Goal: Information Seeking & Learning: Learn about a topic

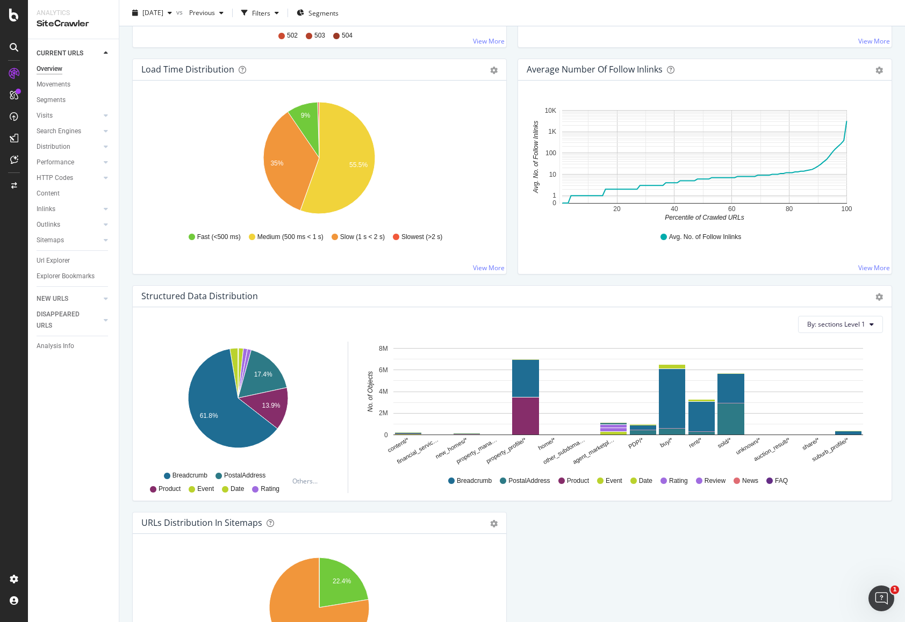
scroll to position [805, 0]
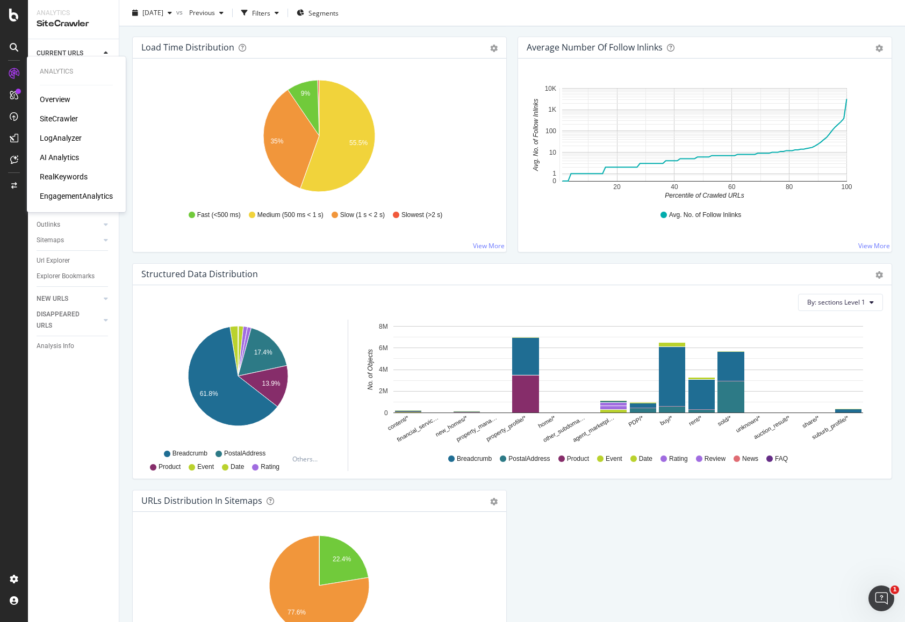
click at [62, 117] on div "SiteCrawler" at bounding box center [59, 118] width 38 height 11
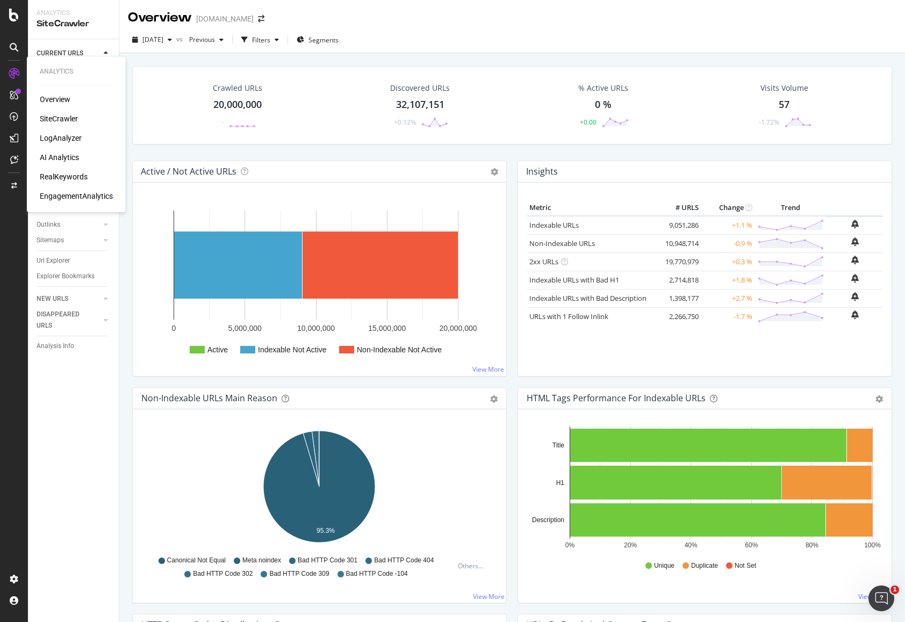
click at [53, 161] on div "AI Analytics" at bounding box center [59, 157] width 39 height 11
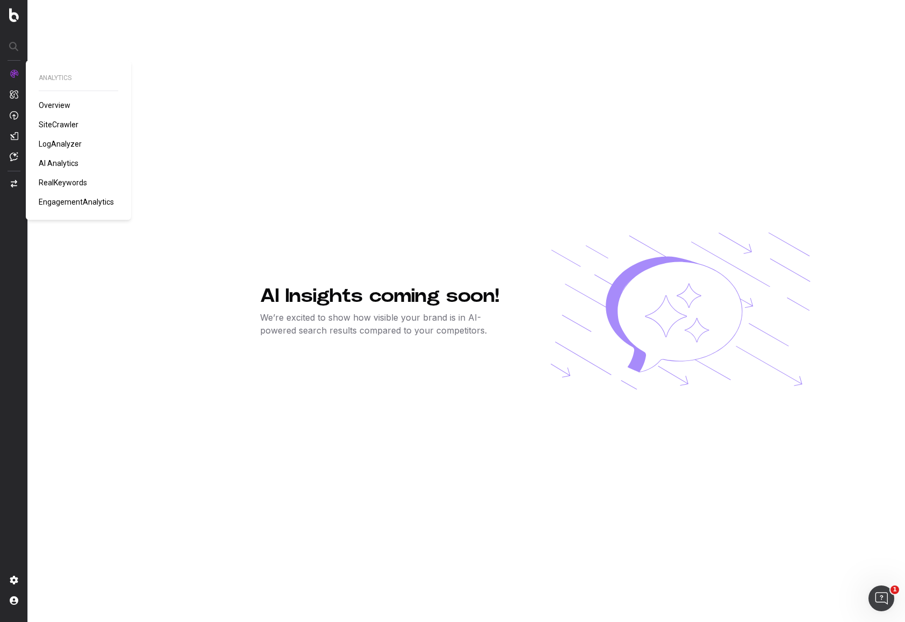
click at [54, 124] on span "SiteCrawler" at bounding box center [59, 124] width 40 height 9
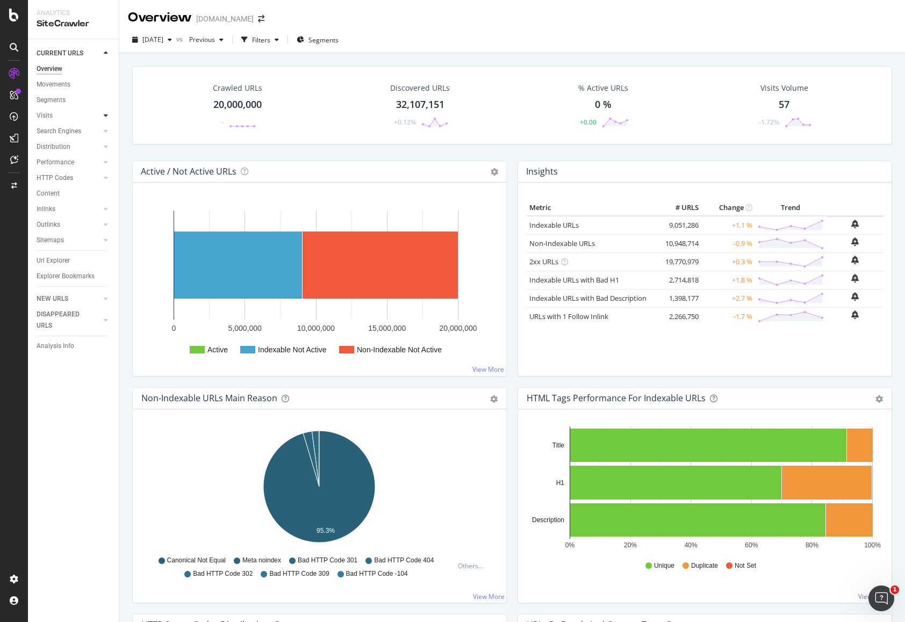
click at [105, 116] on icon at bounding box center [106, 115] width 4 height 6
click at [17, 17] on icon at bounding box center [14, 15] width 10 height 13
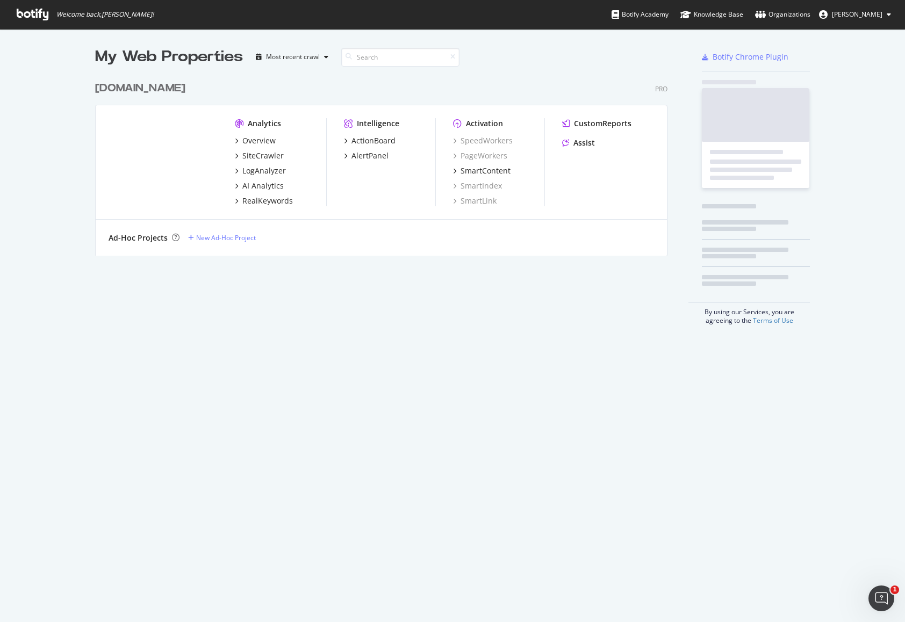
scroll to position [622, 905]
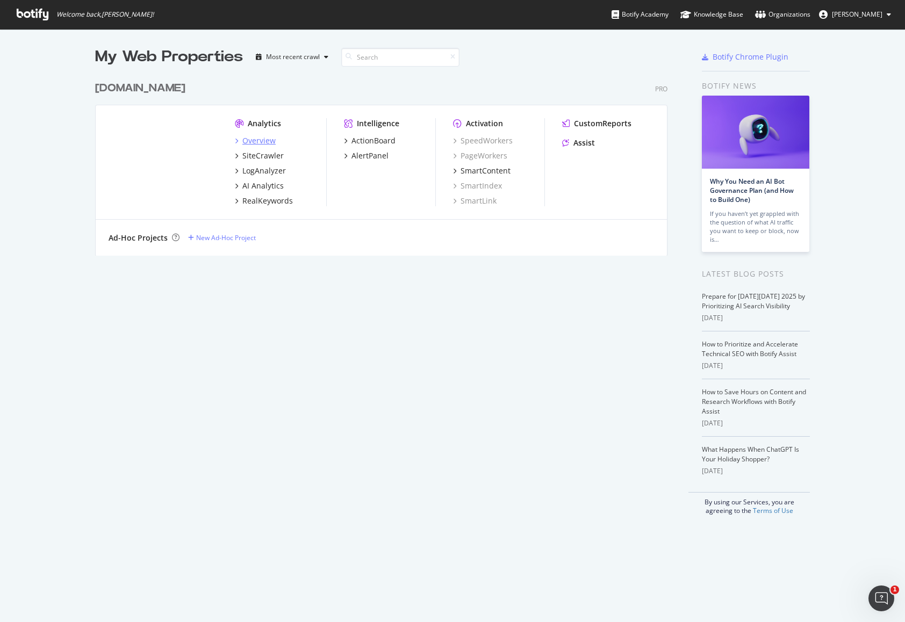
click at [265, 140] on div "Overview" at bounding box center [258, 140] width 33 height 11
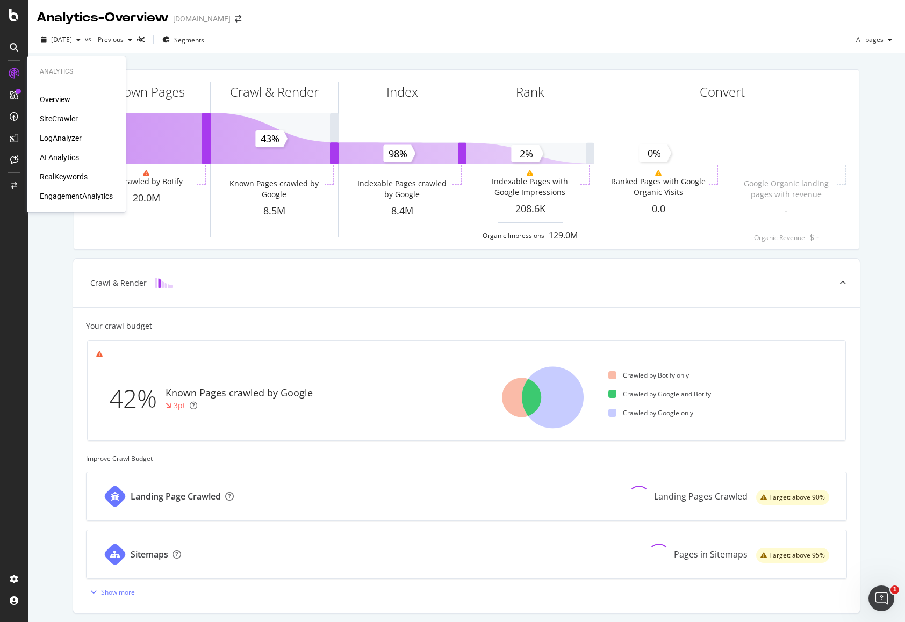
click at [66, 139] on div "LogAnalyzer" at bounding box center [61, 138] width 42 height 11
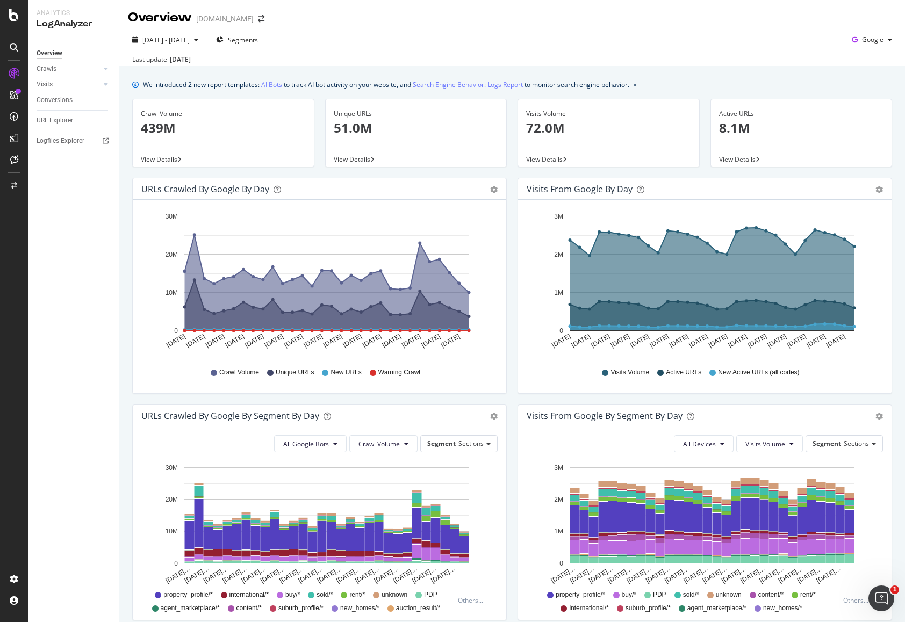
click at [276, 84] on link "AI Bots" at bounding box center [271, 84] width 21 height 11
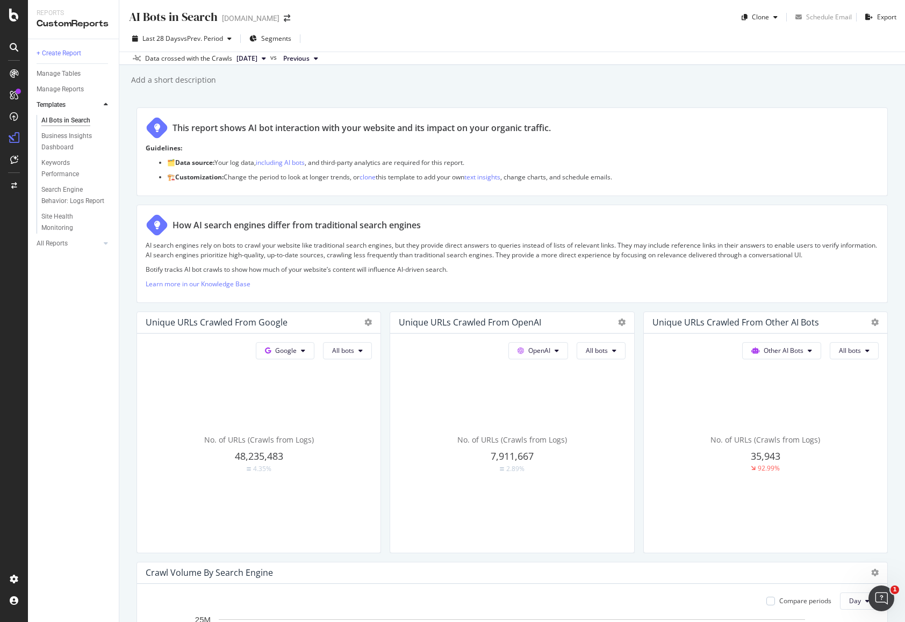
click at [310, 59] on span "Previous" at bounding box center [296, 59] width 26 height 10
click at [336, 114] on div "2025 Aug. 31st" at bounding box center [326, 115] width 53 height 10
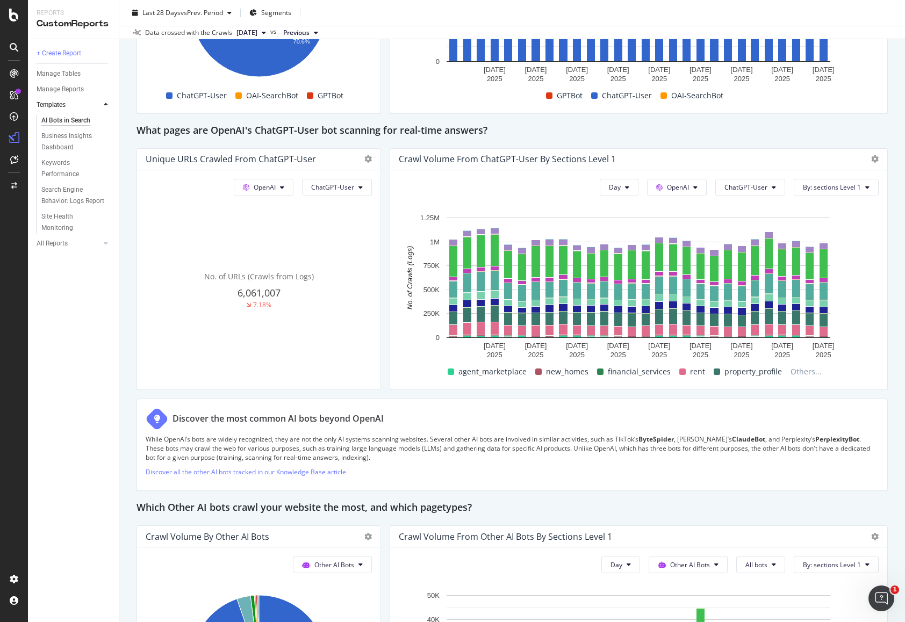
scroll to position [1121, 0]
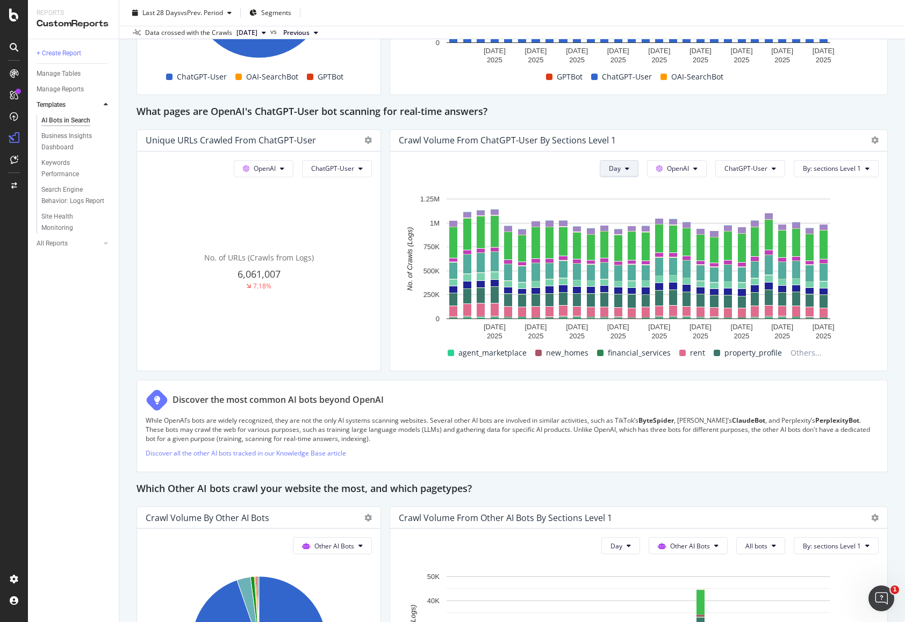
click at [627, 168] on icon at bounding box center [627, 169] width 4 height 6
click at [626, 226] on span "Month" at bounding box center [620, 230] width 19 height 10
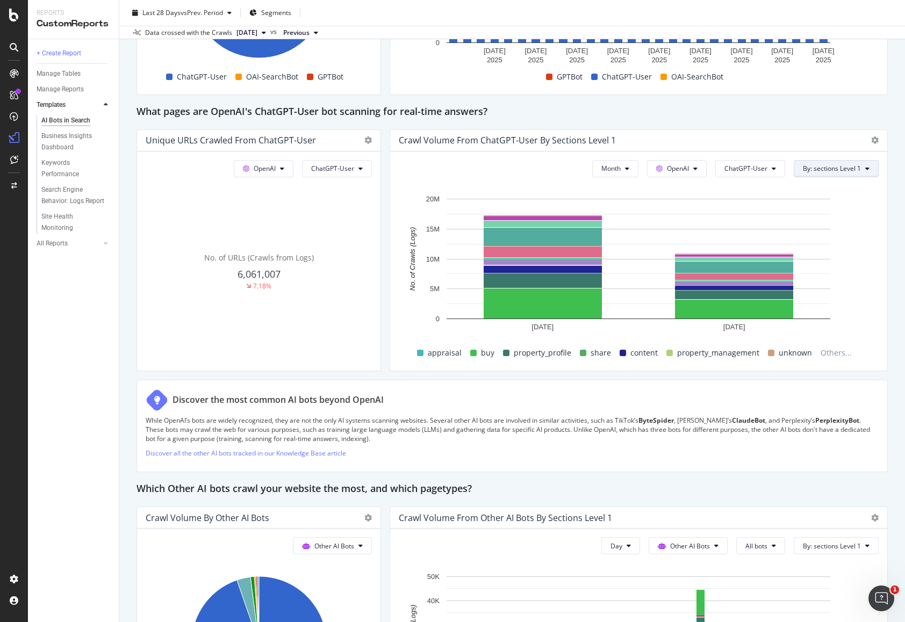
click at [813, 170] on span "By: sections Level 1" at bounding box center [832, 168] width 58 height 9
click at [631, 166] on button "Month" at bounding box center [615, 168] width 46 height 17
click at [620, 193] on span "Day" at bounding box center [612, 190] width 21 height 10
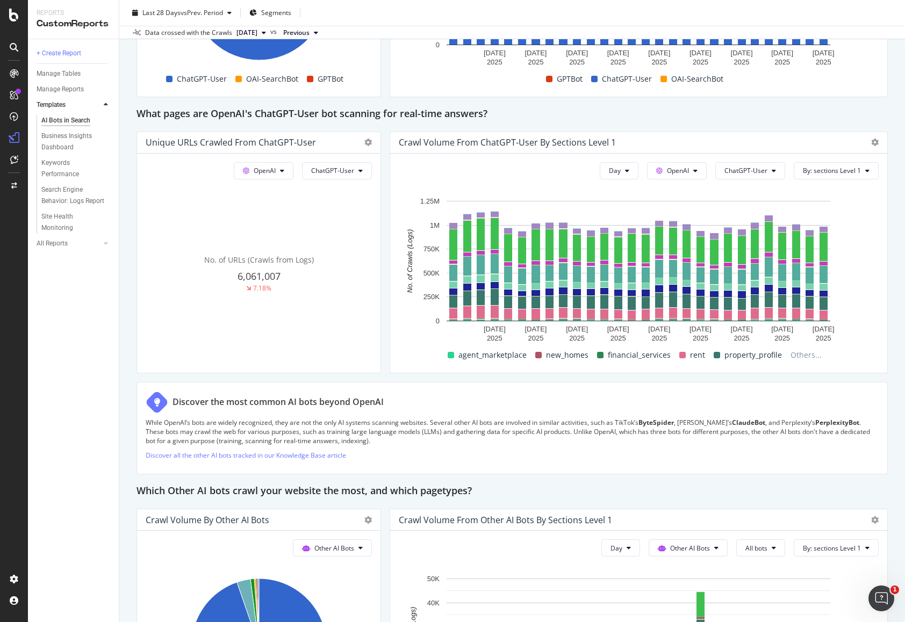
scroll to position [1096, 0]
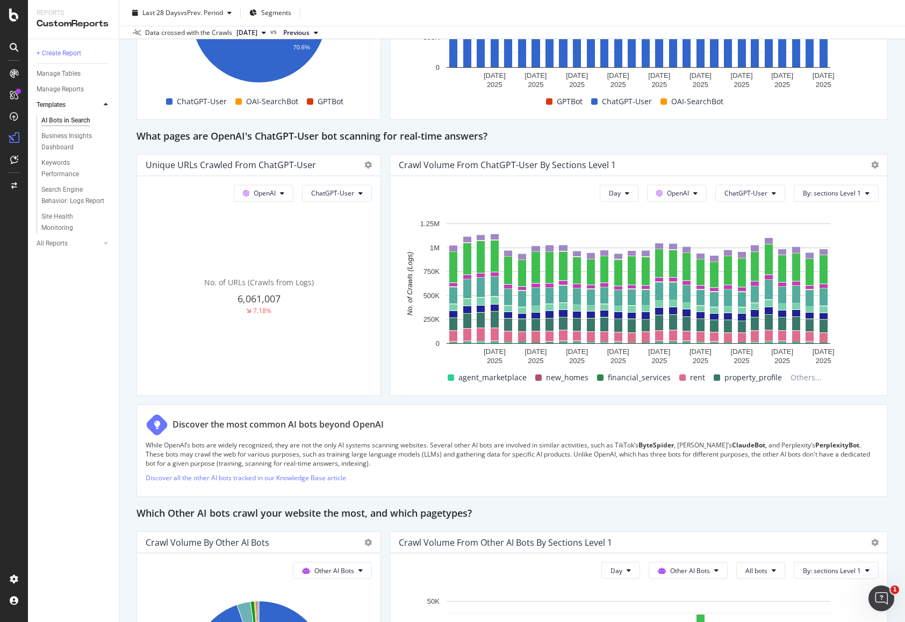
click at [574, 408] on div "Discover the most common AI bots beyond OpenAI While OpenAI’s bots are widely r…" at bounding box center [512, 451] width 751 height 93
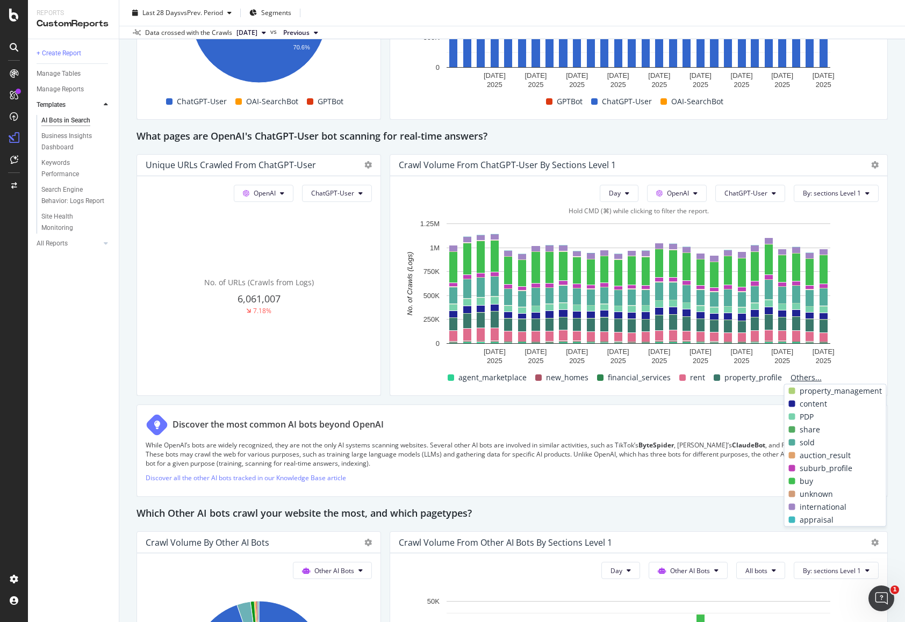
click at [801, 379] on span "Others..." at bounding box center [806, 377] width 40 height 13
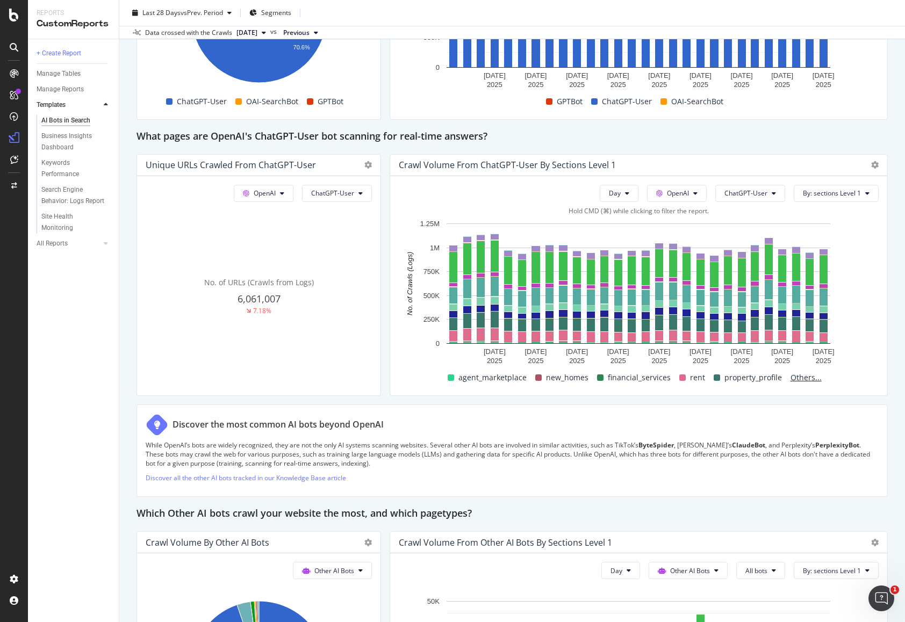
click at [801, 379] on span "Others..." at bounding box center [806, 377] width 40 height 13
click at [392, 220] on div "Day OpenAI ChatGPT-User By: sections Level 1 Hold CMD (⌘) while clicking to fil…" at bounding box center [638, 285] width 497 height 219
click at [776, 192] on icon at bounding box center [774, 193] width 4 height 6
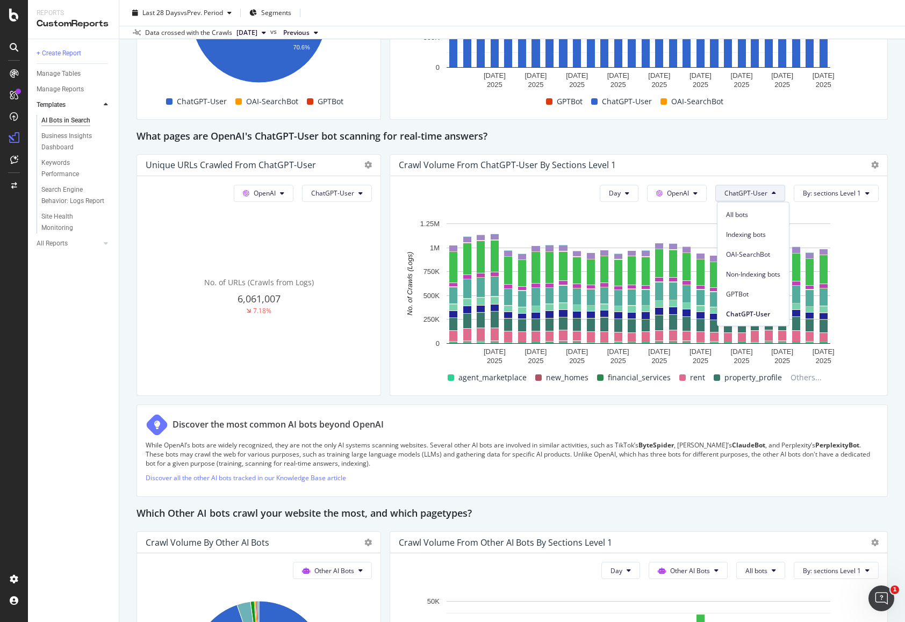
click at [776, 192] on icon at bounding box center [774, 193] width 4 height 6
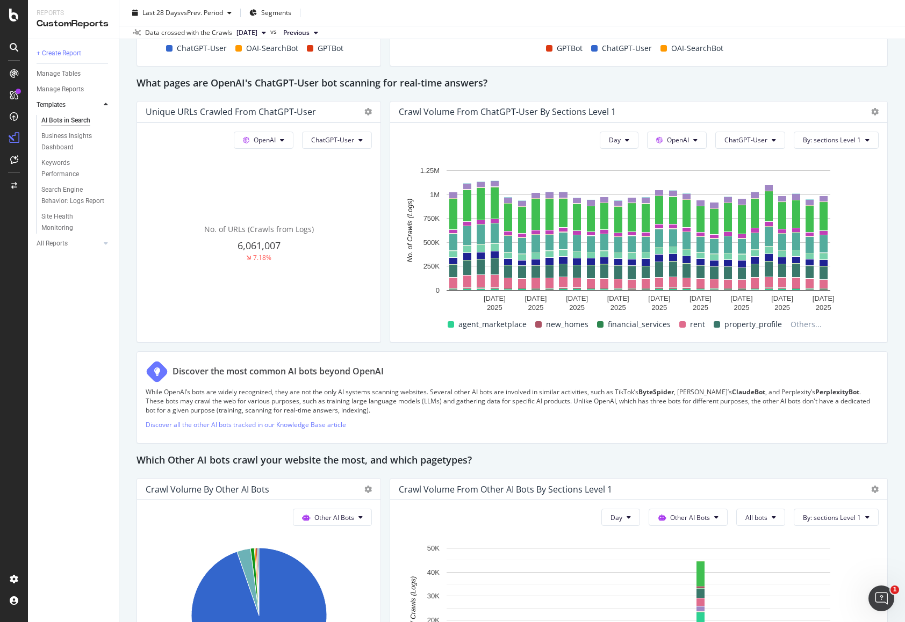
scroll to position [1159, 0]
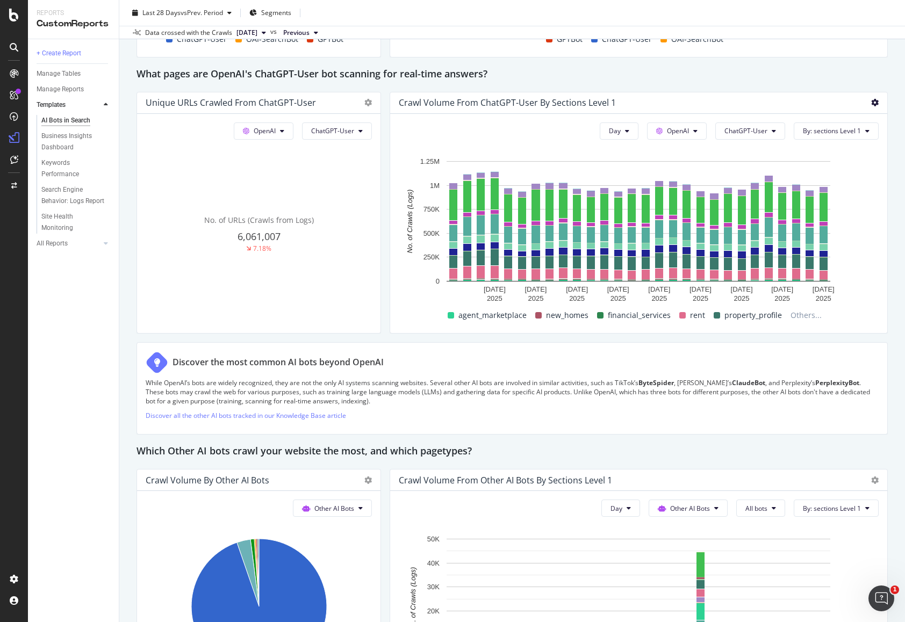
click at [877, 101] on icon at bounding box center [875, 103] width 8 height 8
click at [837, 81] on span "Bar (by Percentage)" at bounding box center [821, 83] width 81 height 10
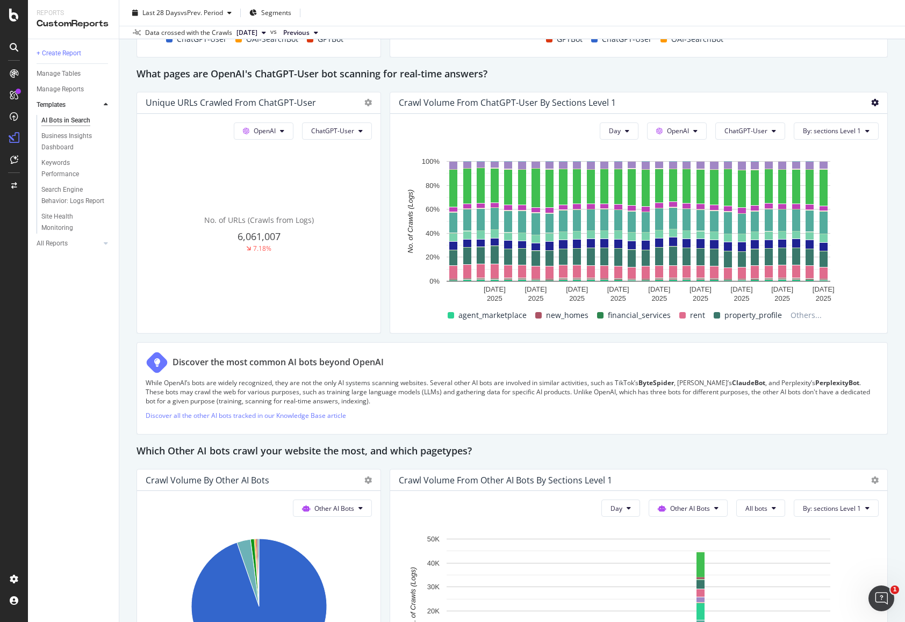
click at [875, 101] on icon at bounding box center [875, 103] width 8 height 8
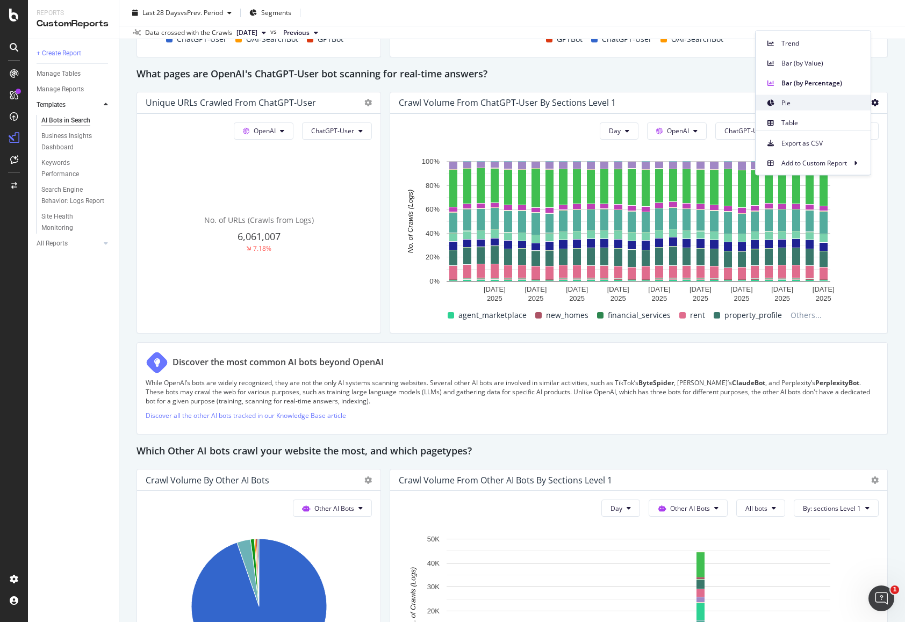
click at [844, 98] on span "Pie" at bounding box center [821, 103] width 81 height 10
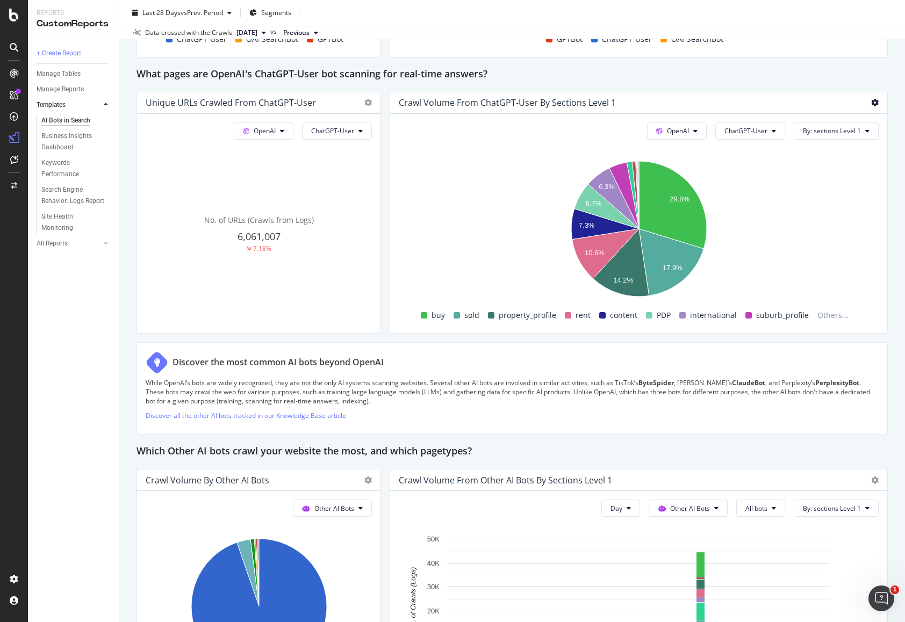
click at [876, 102] on icon at bounding box center [875, 103] width 8 height 8
click at [882, 77] on div "What pages are OpenAI's ChatGPT-User bot scanning for real-time answers?" at bounding box center [512, 74] width 751 height 17
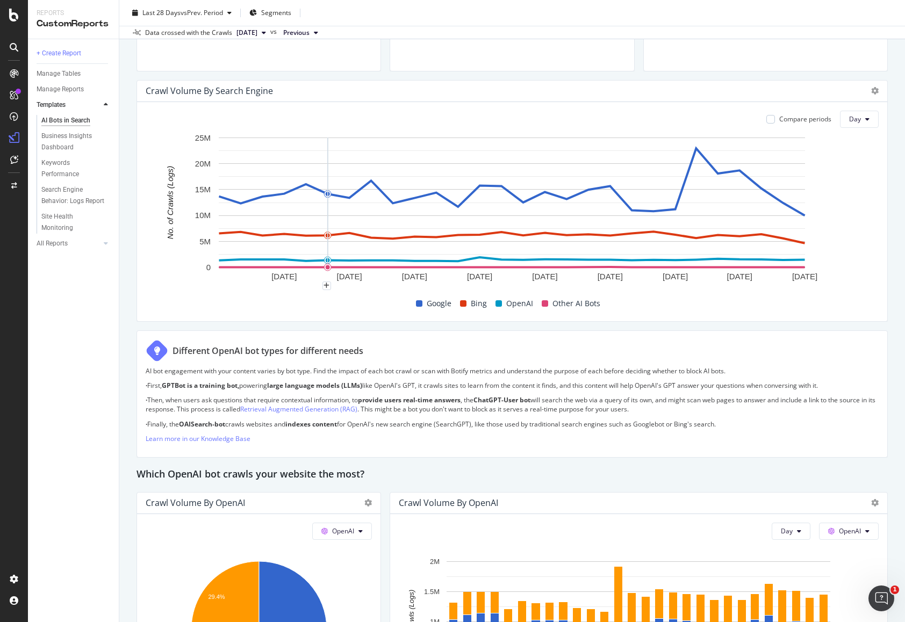
scroll to position [441, 0]
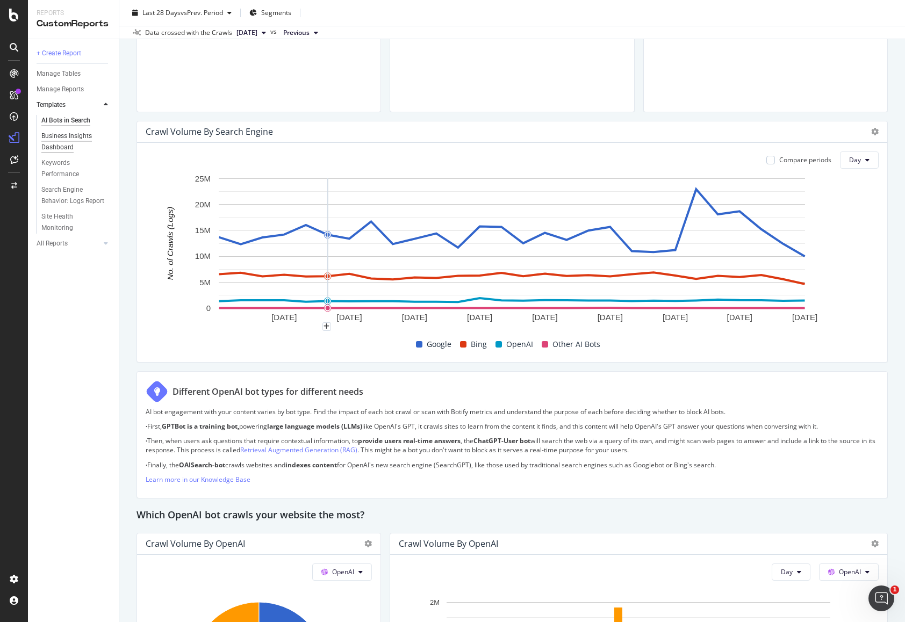
click at [78, 137] on div "Business Insights Dashboard" at bounding box center [72, 142] width 62 height 23
